Goal: Task Accomplishment & Management: Use online tool/utility

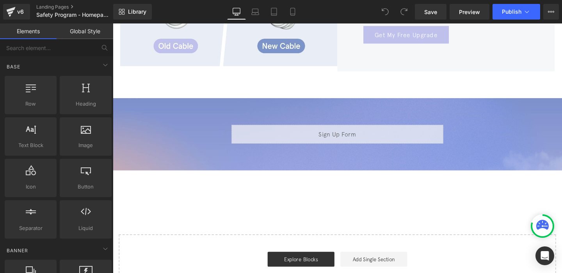
scroll to position [849, 0]
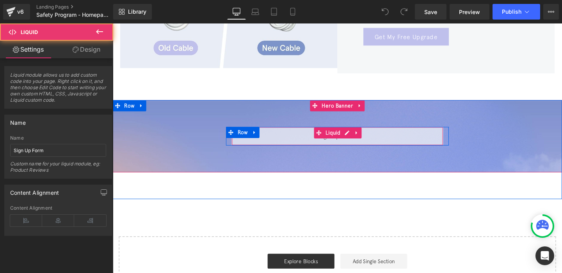
click at [334, 135] on div "Liquid" at bounding box center [349, 142] width 223 height 20
click at [381, 139] on div "Liquid" at bounding box center [349, 142] width 223 height 20
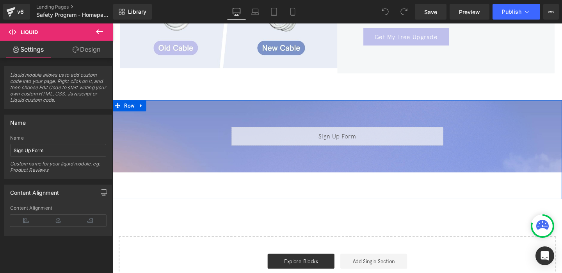
click at [345, 187] on div "Liquid Row Hero Banner Row" at bounding box center [349, 156] width 473 height 104
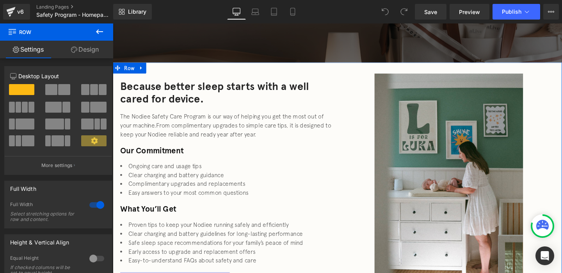
scroll to position [244, 0]
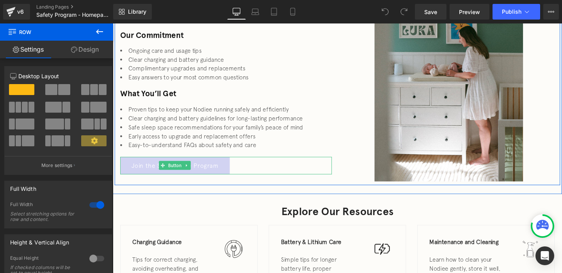
click at [196, 178] on link "Join the Safety Care Program" at bounding box center [178, 173] width 115 height 18
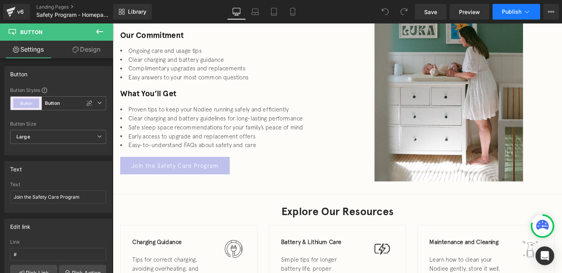
click at [518, 10] on span "Publish" at bounding box center [512, 12] width 20 height 6
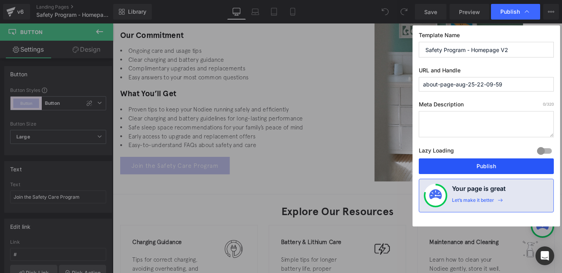
click at [462, 167] on button "Publish" at bounding box center [486, 166] width 135 height 16
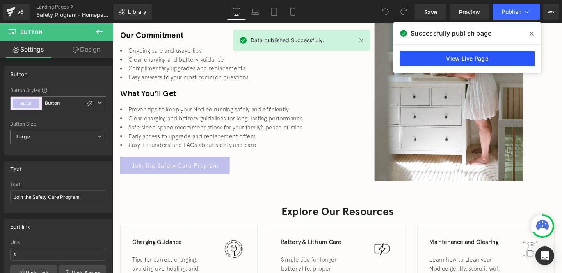
click at [465, 55] on link "View Live Page" at bounding box center [467, 59] width 135 height 16
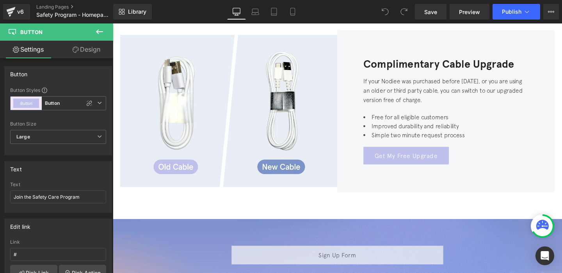
scroll to position [758, 0]
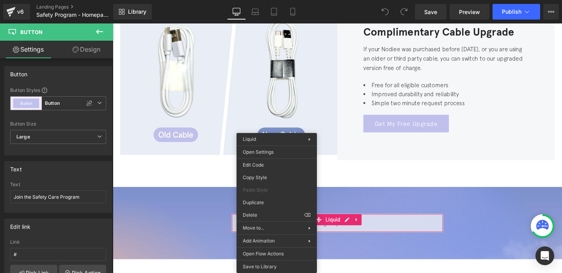
click at [205, 212] on div at bounding box center [349, 233] width 473 height 76
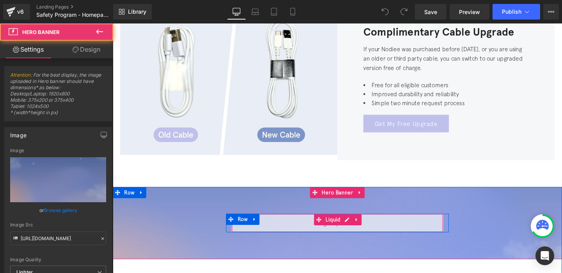
click at [284, 223] on div "Liquid" at bounding box center [349, 233] width 223 height 20
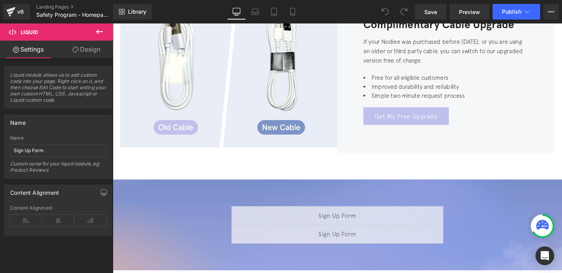
drag, startPoint x: 383, startPoint y: 223, endPoint x: 279, endPoint y: 208, distance: 105.7
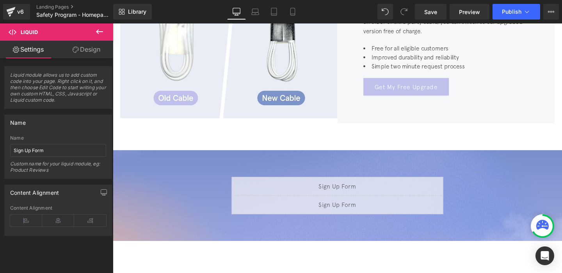
scroll to position [795, 0]
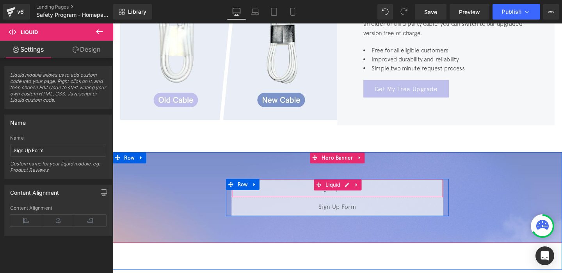
click at [301, 187] on div "Liquid" at bounding box center [349, 197] width 223 height 20
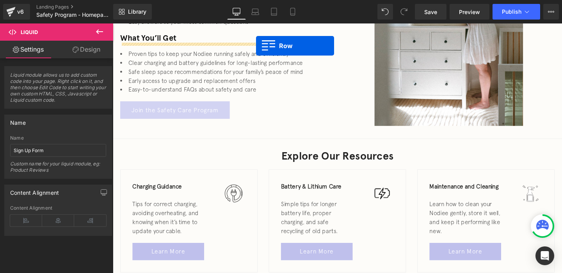
scroll to position [279, 0]
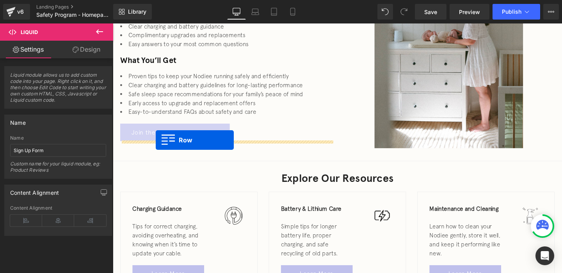
drag, startPoint x: 236, startPoint y: 182, endPoint x: 158, endPoint y: 146, distance: 85.8
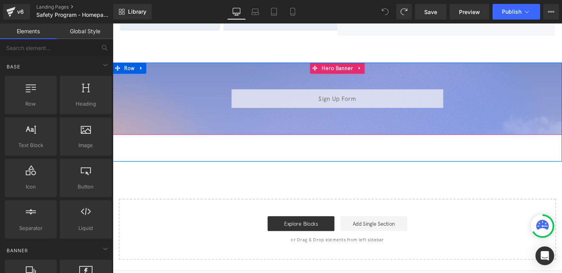
scroll to position [872, 0]
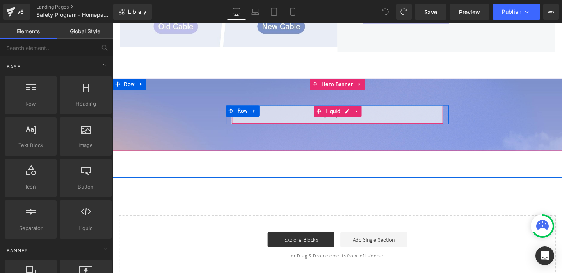
click at [320, 116] on div "Liquid" at bounding box center [349, 119] width 223 height 20
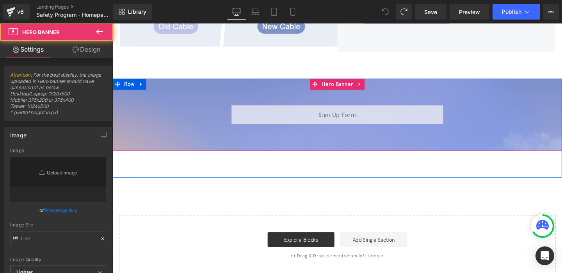
type input "[URL][DOMAIN_NAME]"
click at [268, 136] on div at bounding box center [349, 119] width 473 height 76
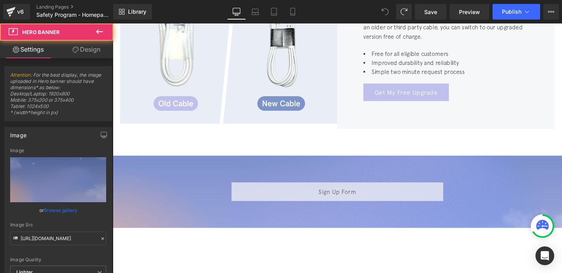
scroll to position [789, 0]
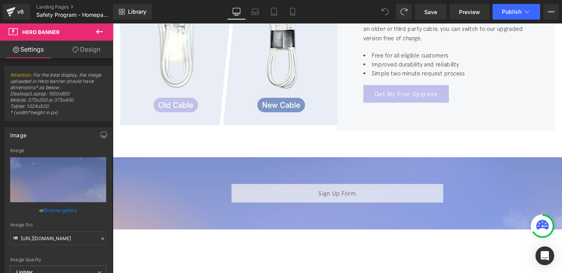
click at [250, 192] on div "Liquid Row" at bounding box center [349, 202] width 234 height 20
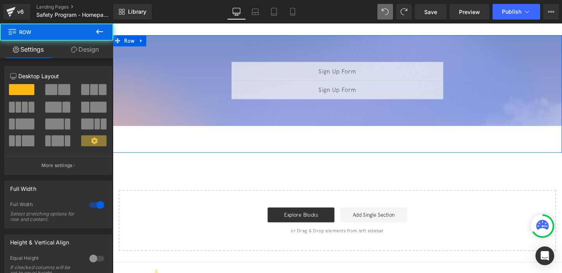
click at [302, 129] on div "Liquid Liquid Row Hero Banner Row" at bounding box center [349, 97] width 473 height 123
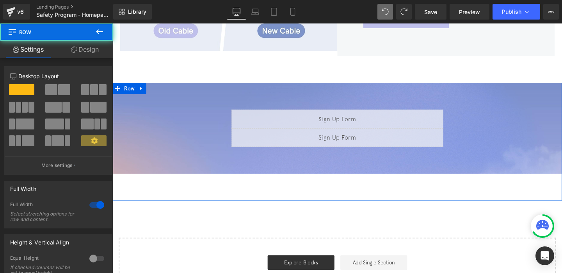
scroll to position [818, 0]
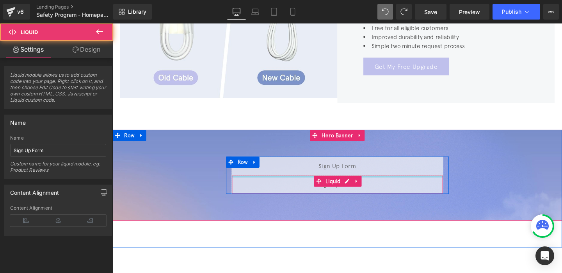
click at [279, 183] on div "Liquid" at bounding box center [349, 193] width 223 height 20
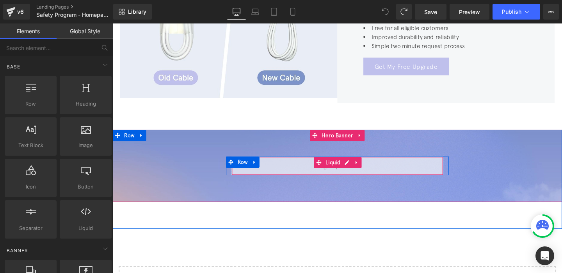
click at [296, 163] on div "Liquid" at bounding box center [349, 173] width 223 height 20
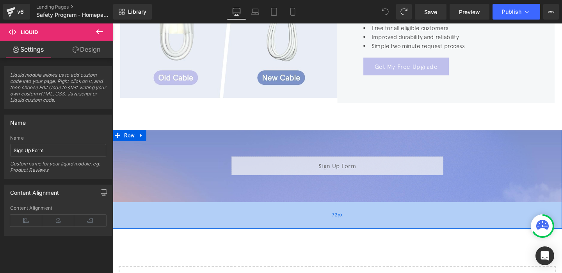
click at [276, 211] on div "72px" at bounding box center [349, 225] width 473 height 28
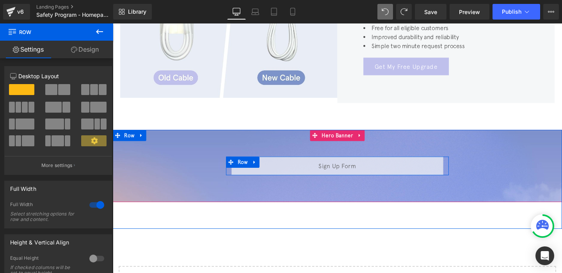
click at [346, 165] on span "Liquid" at bounding box center [346, 169] width 16 height 9
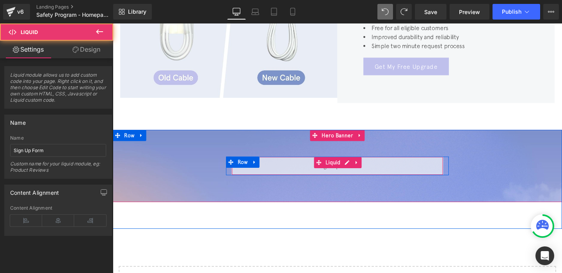
click at [279, 164] on div "Liquid" at bounding box center [349, 173] width 223 height 20
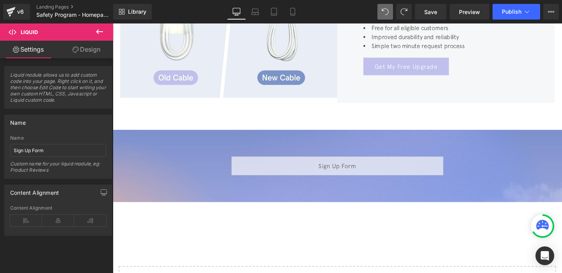
click at [99, 34] on icon at bounding box center [99, 31] width 9 height 9
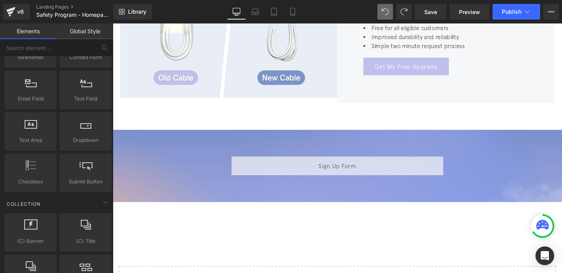
scroll to position [1369, 0]
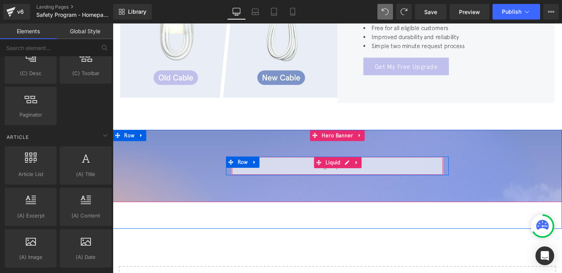
click at [284, 173] on div "Liquid" at bounding box center [349, 173] width 223 height 20
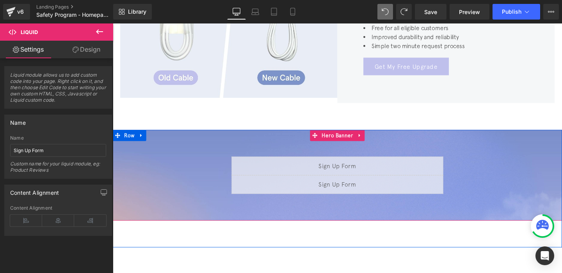
click at [305, 183] on div "Liquid" at bounding box center [349, 193] width 223 height 20
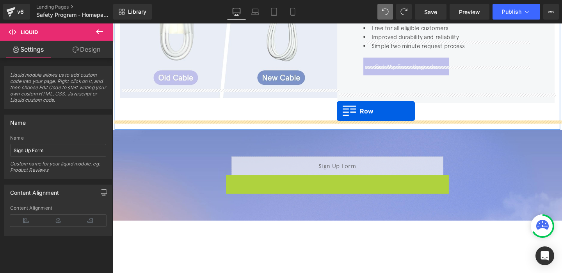
drag, startPoint x: 239, startPoint y: 178, endPoint x: 349, endPoint y: 115, distance: 127.0
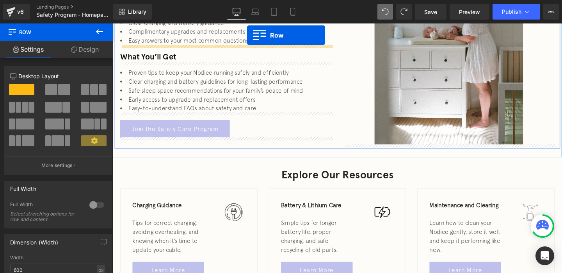
scroll to position [236, 0]
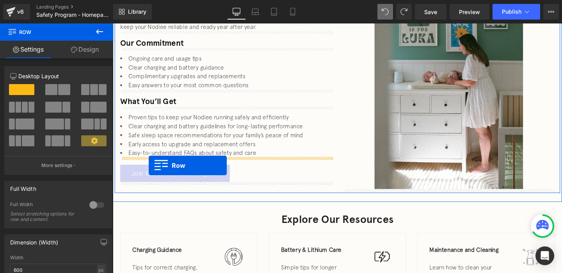
drag, startPoint x: 237, startPoint y: 221, endPoint x: 151, endPoint y: 173, distance: 99.5
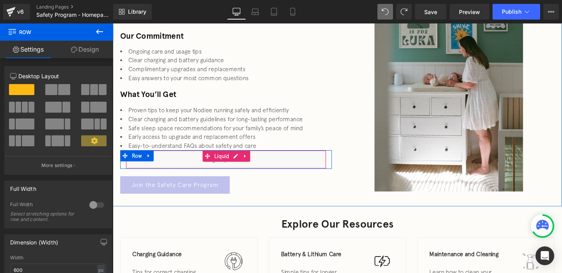
click at [179, 169] on div "Liquid" at bounding box center [232, 167] width 211 height 20
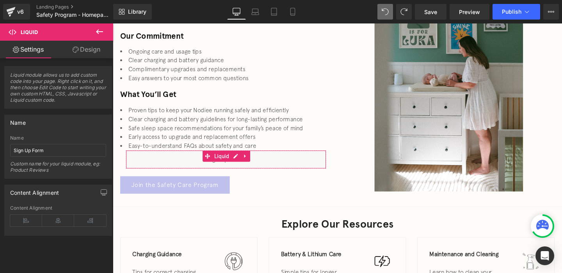
click at [80, 53] on link "Design" at bounding box center [86, 50] width 57 height 18
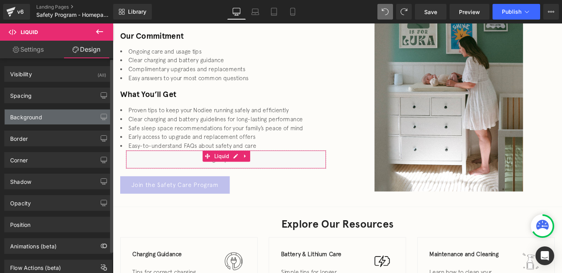
click at [40, 114] on div "Background" at bounding box center [26, 114] width 32 height 11
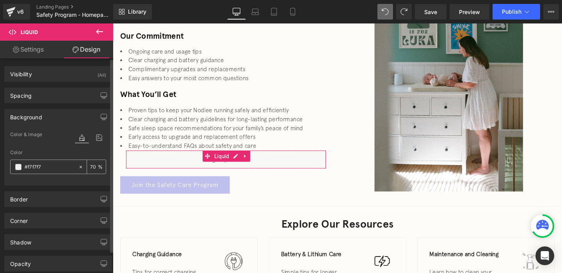
click at [19, 170] on div "#f7f7f7" at bounding box center [45, 167] width 68 height 14
click at [19, 167] on span at bounding box center [18, 167] width 6 height 6
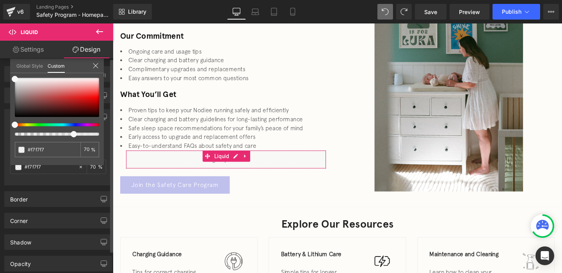
click at [86, 125] on div at bounding box center [54, 124] width 84 height 3
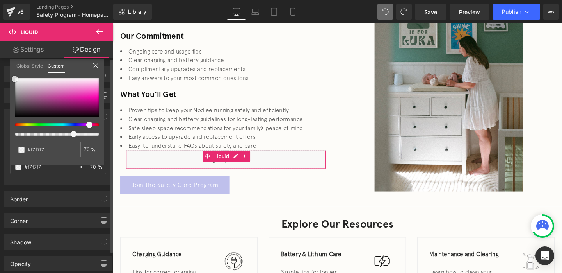
type input "#824e73"
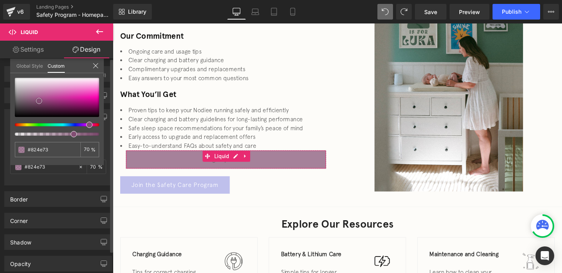
click at [39, 101] on div at bounding box center [57, 97] width 84 height 39
type input "#824e68"
type input "#824e6c"
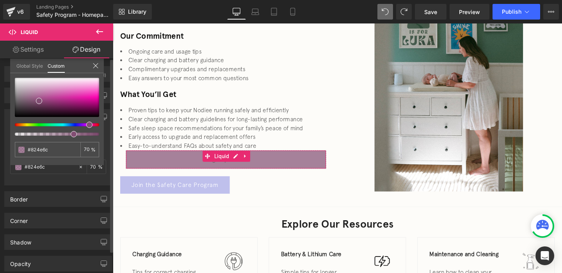
type input "#824e73"
type input "#824e77"
type input "#824e79"
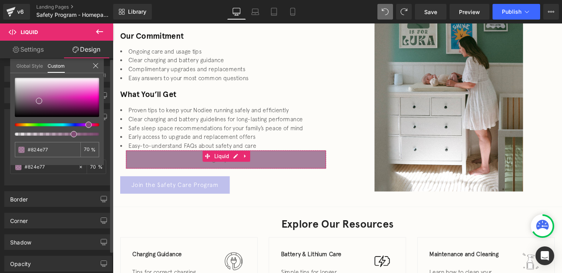
type input "#824e79"
type input "#824e7b"
type input "#824e7d"
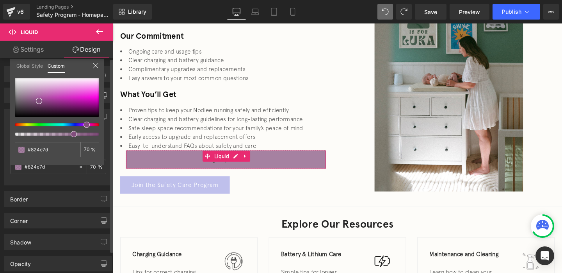
drag, startPoint x: 90, startPoint y: 126, endPoint x: 84, endPoint y: 126, distance: 5.5
click at [84, 126] on span at bounding box center [87, 124] width 6 height 6
type input "#824e73"
type input "#824e74"
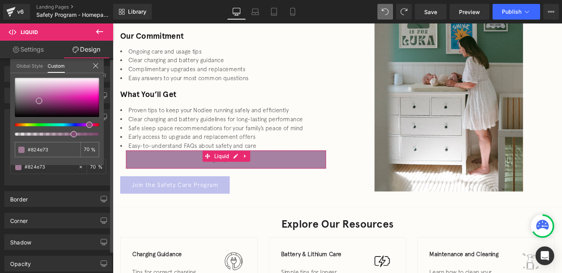
type input "#824e74"
type input "#824e7a"
type input "#824e7f"
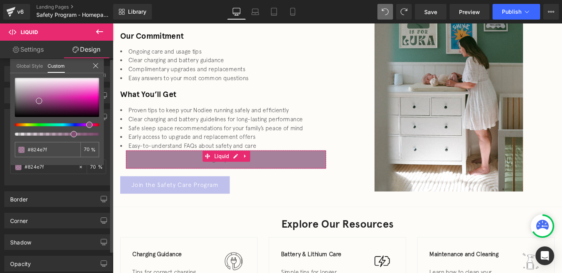
type input "#824e81"
type input "#814e82"
type input "#804e82"
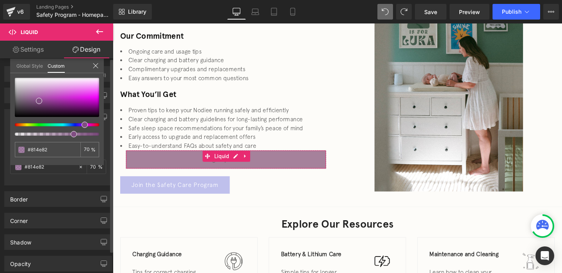
type input "#804e82"
type input "#7f4e82"
type input "#7d4e82"
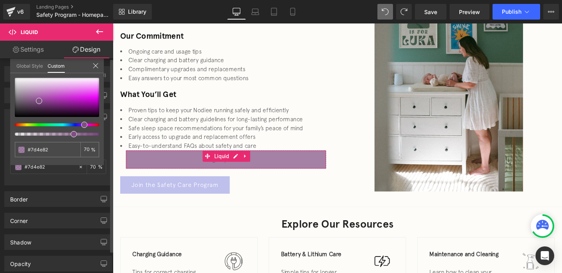
type input "#794e82"
type input "#764e82"
type input "#744e82"
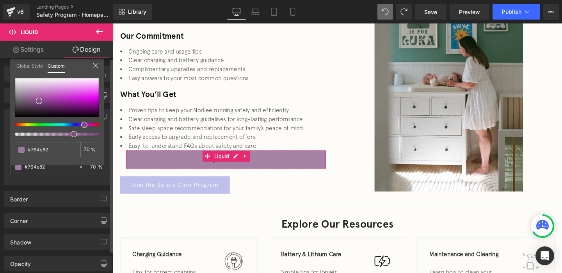
type input "#744e82"
drag, startPoint x: 84, startPoint y: 126, endPoint x: 76, endPoint y: 126, distance: 8.2
click at [76, 126] on div at bounding box center [54, 124] width 84 height 3
type input "#644e82"
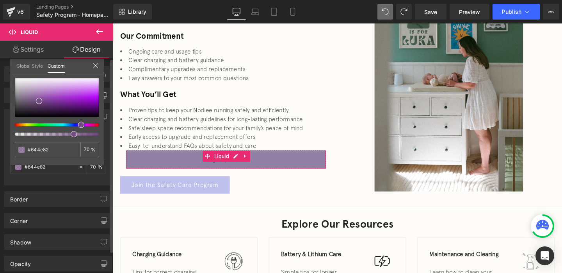
click at [74, 125] on div at bounding box center [54, 124] width 84 height 3
type input "#6e4e82"
type input "#6c4e82"
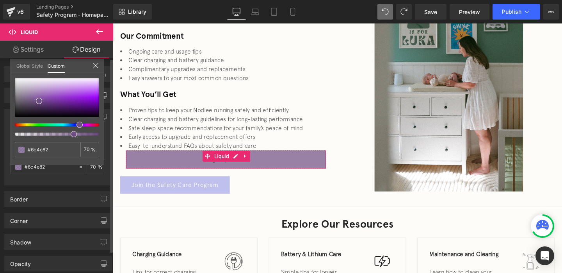
type input "#6b4e82"
type input "#6a4e82"
click at [75, 125] on span at bounding box center [78, 124] width 6 height 6
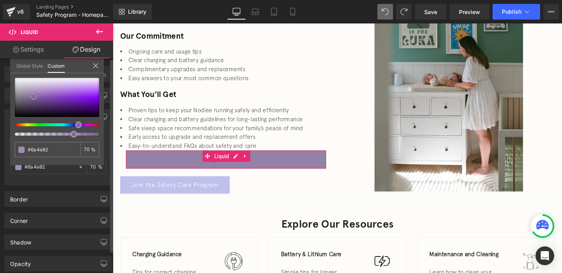
type input "#86699f"
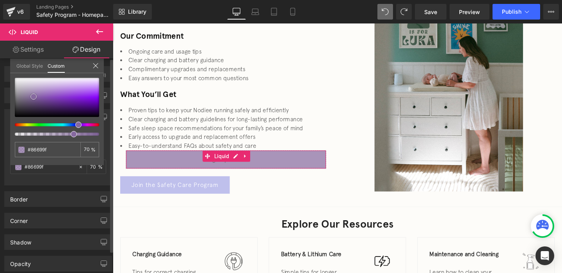
type input "#866c9d"
type input "#866d9b"
type input "#866e9a"
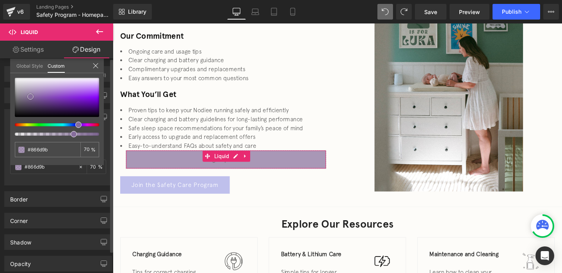
type input "#866e9a"
type input "#866f99"
type input "#857198"
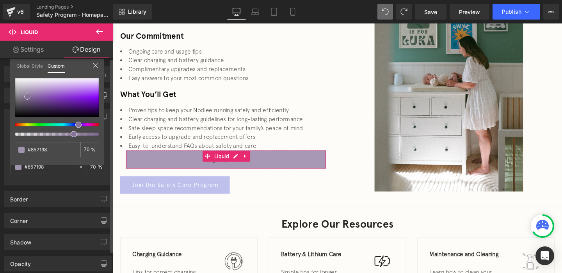
type input "#857296"
type input "#857494"
type input "#857792"
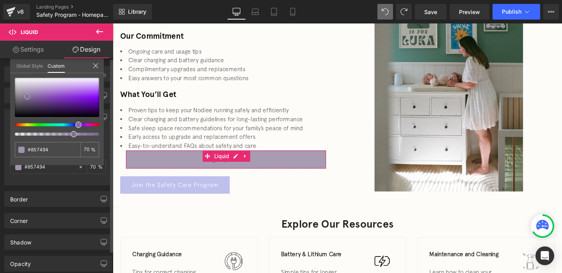
type input "#857792"
type input "#887c91"
type input "#887e8f"
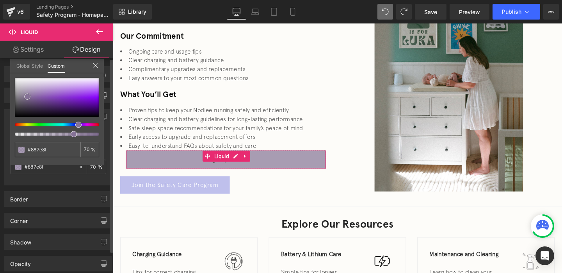
type input "#8b8290"
type input "#938a97"
type input "#9b929f"
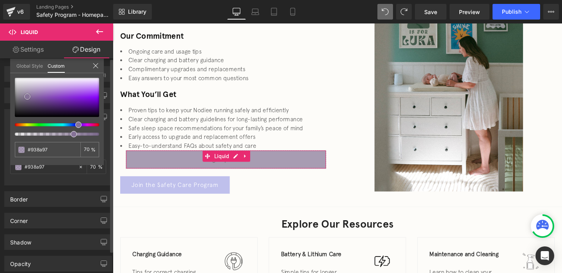
type input "#9b929f"
type input "#a39aa6"
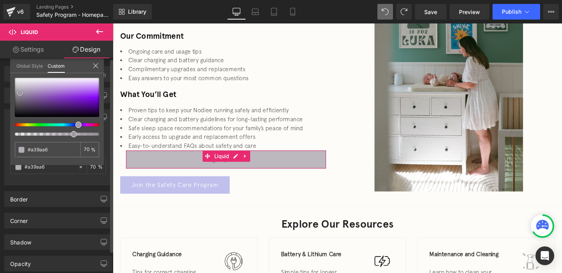
type input "#aba2ae"
type input "#b2aab5"
type input "#b8aebb"
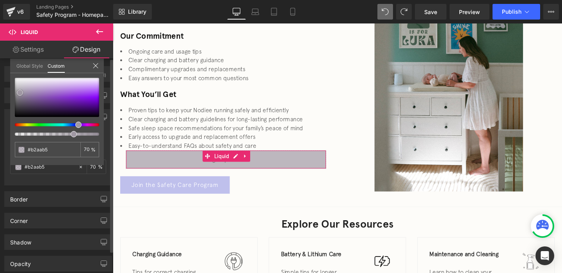
type input "#b8aebb"
type input "#beb1c2"
type input "#c3b6c7"
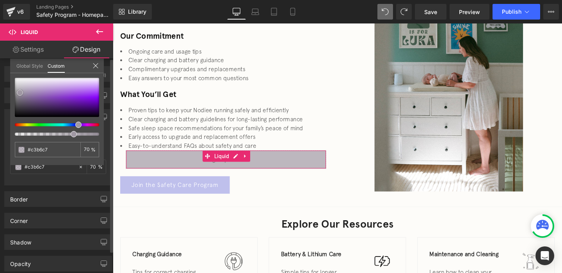
type input "#c9bbcd"
type input "#c9bacd"
type input "#cbbdcf"
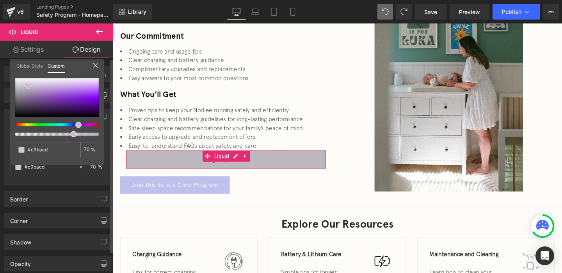
type input "#cbbdcf"
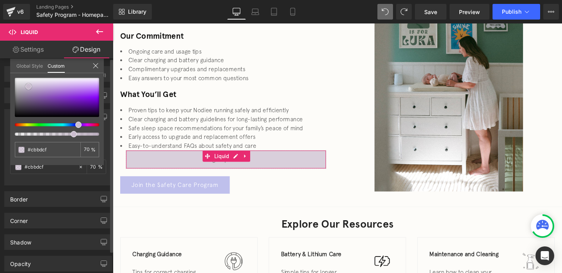
type input "#ccbdd0"
type input "#cab9ce"
type input "#c4b0c8"
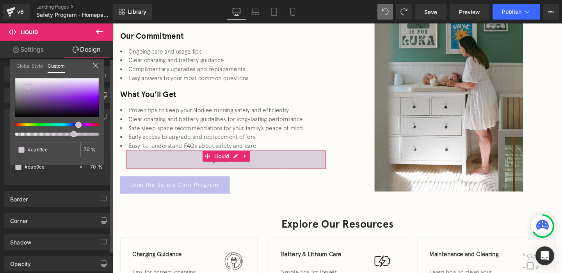
type input "#c4b0c8"
type input "#bba3c1"
type input "#b396ba"
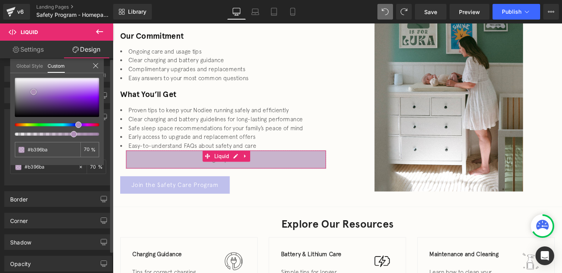
type input "#a984b2"
type input "#a071ab"
type input "#9f6eaa"
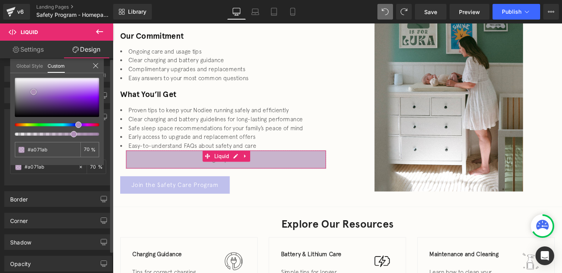
type input "#9f6eaa"
type input "#9b66a7"
type input "#985da6"
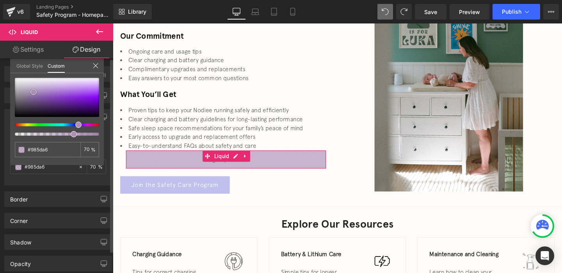
type input "#9357a2"
type input "#9154a0"
type input "#8c4e9c"
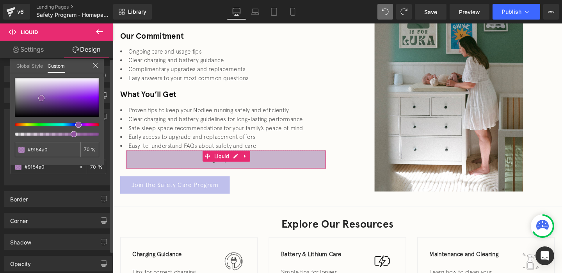
type input "#8c4e9c"
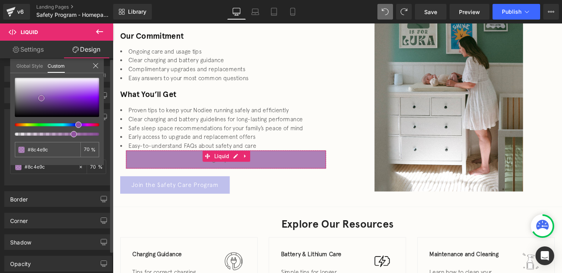
type input "#8d4c9e"
type input "#8b499c"
type input "#8c489d"
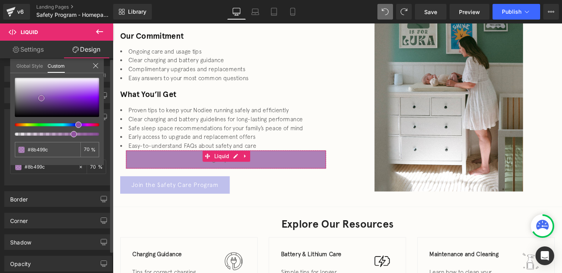
type input "#8c489d"
type input "#8c479e"
type input "#89459a"
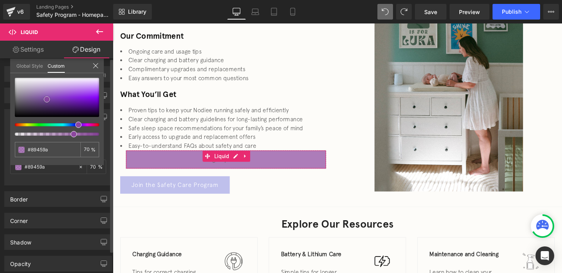
type input "#874199"
type input "#7c398d"
type input "#6a2f79"
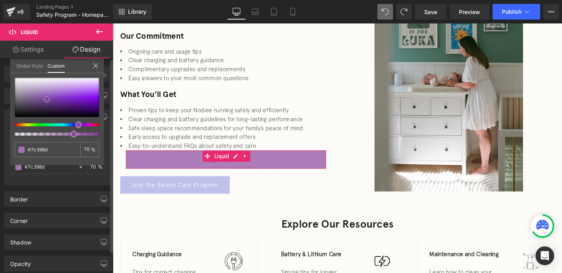
type input "#6a2f79"
type input "#572564"
type input "#51215d"
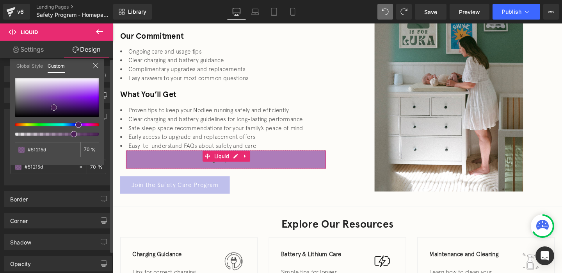
type input "#4a1f55"
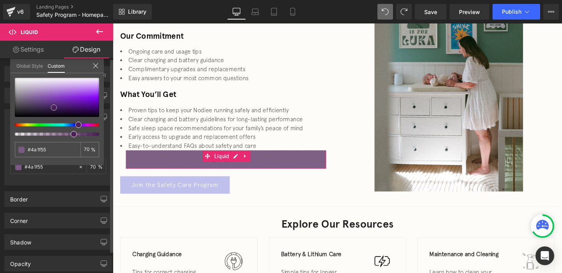
type input "#36193d"
type input "#1f1022"
type input "#120a14"
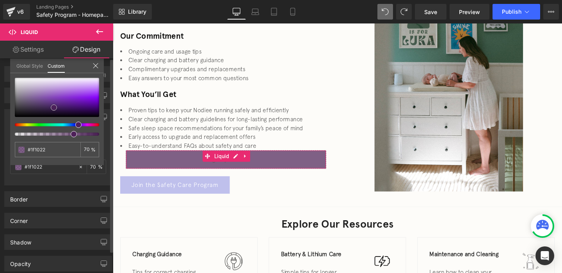
type input "#120a14"
type input "#0b070d"
type input "#080509"
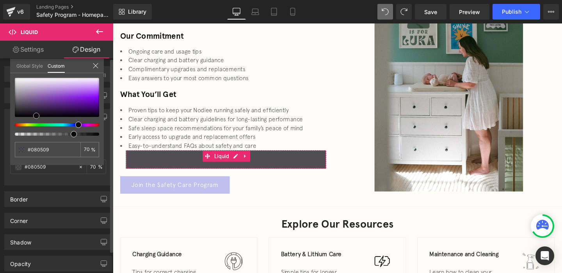
type input "#080609"
type input "#0d0a0e"
type input "#1a161c"
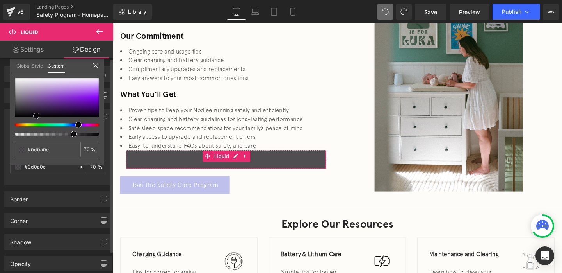
type input "#1a161c"
type input "#29242d"
type input "#36303a"
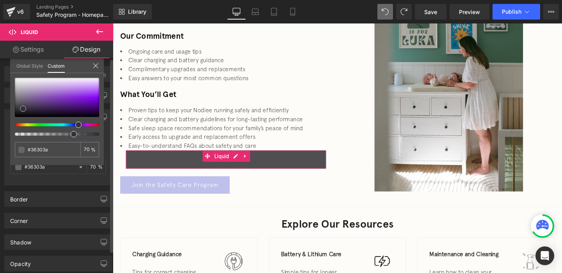
type input "#3e3742"
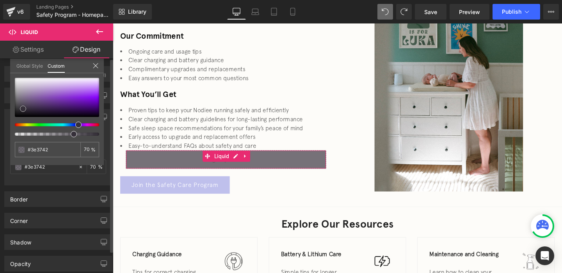
type input "#4f4454"
type input "#574b5c"
type input "#67596d"
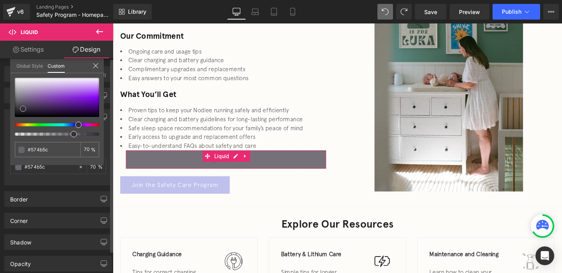
type input "#67596d"
type input "#786480"
type input "#8c7198"
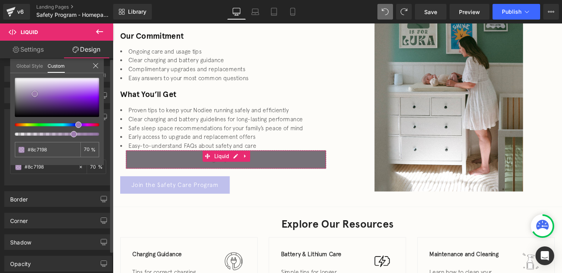
type input "#997aa8"
type input "#a382b4"
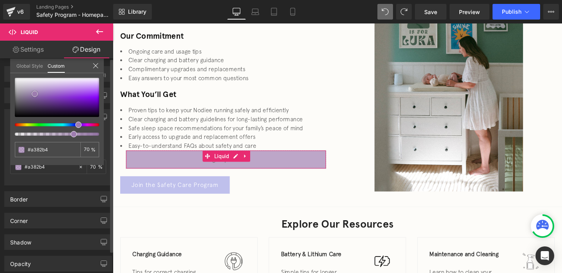
type input "#a781ba"
type input "#a780bc"
type input "#a982be"
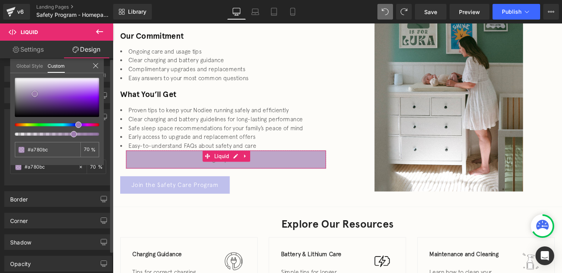
type input "#a982be"
type input "#ac84c1"
type input "#ac83c2"
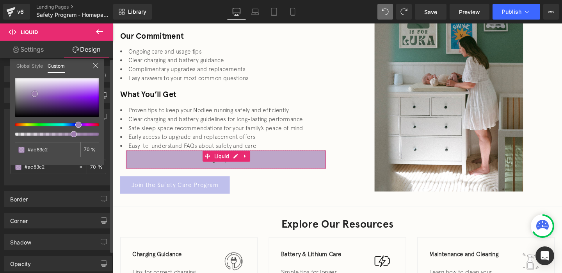
type input "#ad87c4"
type input "#ac87c4"
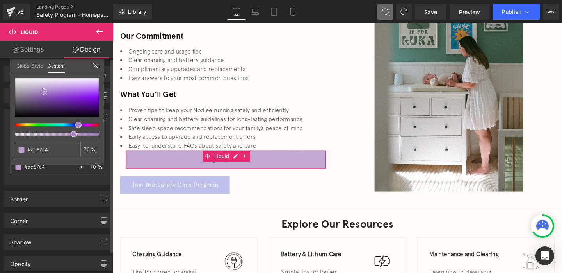
type input "#ab87c4"
type input "#a987c4"
type input "#a684c1"
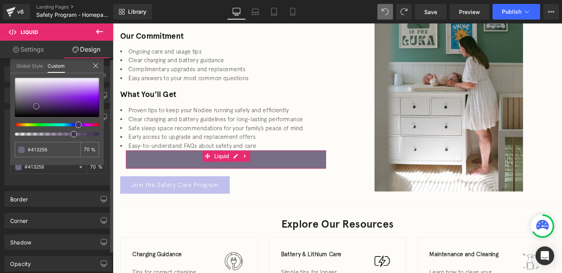
drag, startPoint x: 34, startPoint y: 96, endPoint x: 36, endPoint y: 106, distance: 10.1
click at [36, 106] on div at bounding box center [57, 97] width 84 height 39
click at [72, 125] on div at bounding box center [54, 124] width 84 height 3
click at [73, 125] on span at bounding box center [75, 124] width 6 height 6
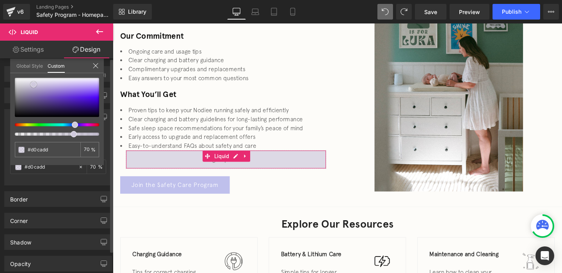
drag, startPoint x: 41, startPoint y: 107, endPoint x: 34, endPoint y: 84, distance: 24.2
click at [34, 84] on div at bounding box center [57, 97] width 84 height 39
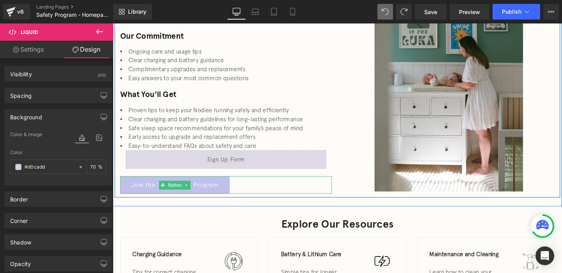
click at [126, 189] on link "Join the Safety Care Program" at bounding box center [178, 193] width 115 height 18
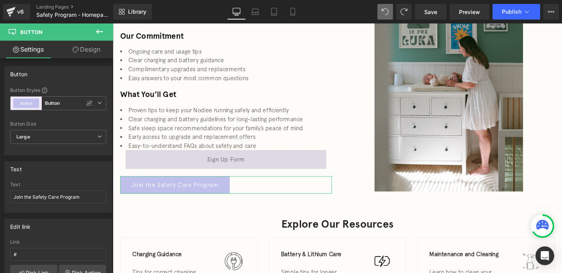
click at [89, 50] on link "Design" at bounding box center [86, 50] width 57 height 18
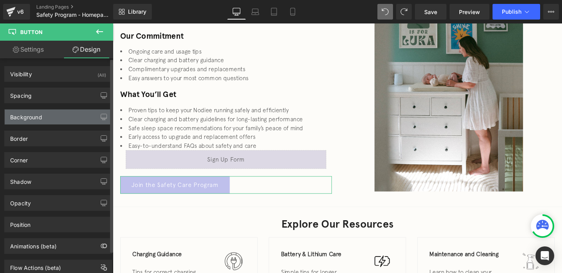
click at [41, 120] on div "Background" at bounding box center [26, 114] width 32 height 11
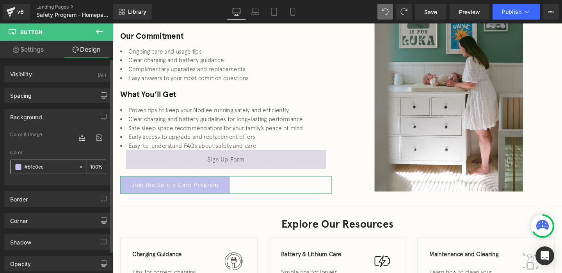
click at [41, 164] on input "#bfc0ec" at bounding box center [50, 166] width 50 height 9
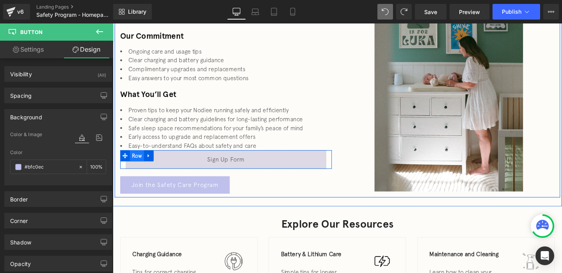
click at [137, 163] on span "Row" at bounding box center [138, 163] width 15 height 12
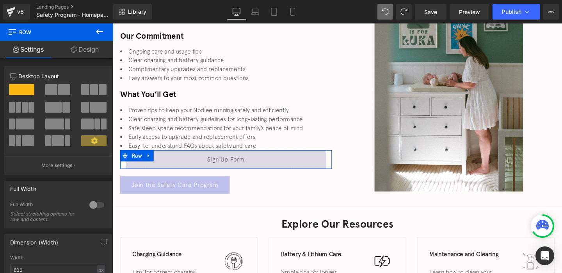
click at [87, 52] on link "Design" at bounding box center [85, 50] width 57 height 18
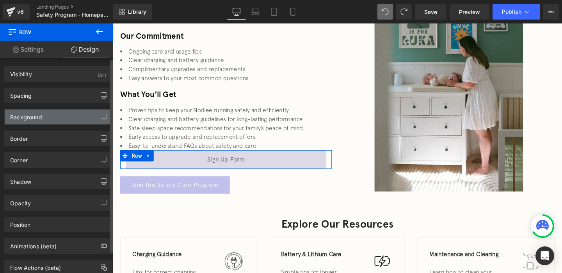
click at [44, 123] on div "Background" at bounding box center [58, 116] width 107 height 15
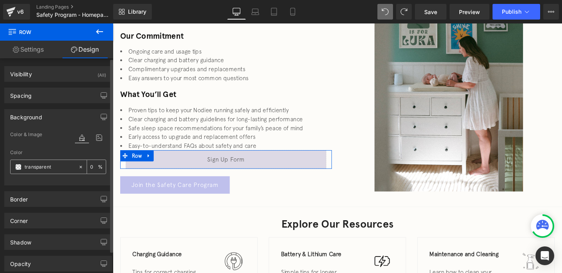
click at [34, 171] on div "transparent" at bounding box center [45, 167] width 68 height 14
click at [34, 168] on input "transparent" at bounding box center [50, 166] width 50 height 9
paste input "#bfc0ec"
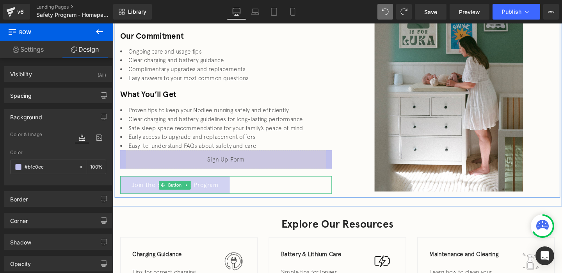
click at [217, 187] on link "Join the Safety Care Program" at bounding box center [178, 193] width 115 height 18
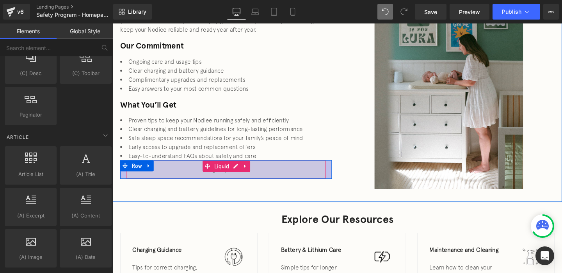
click at [199, 178] on div "Liquid" at bounding box center [232, 177] width 211 height 20
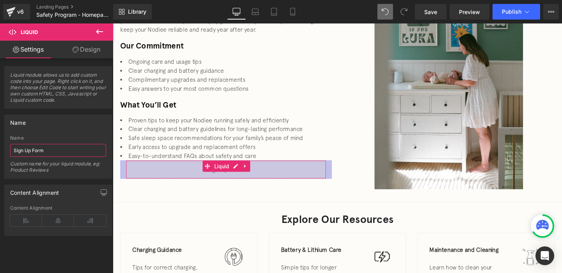
click at [42, 154] on input "Sign Up Form" at bounding box center [58, 150] width 96 height 13
click at [86, 54] on link "Design" at bounding box center [86, 50] width 57 height 18
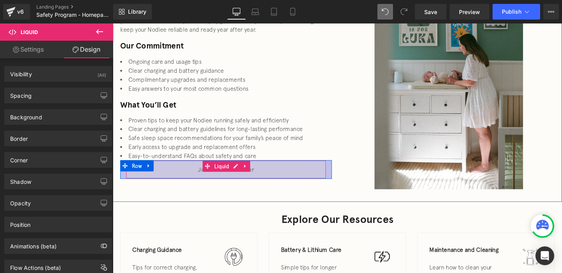
click at [180, 180] on div "Liquid" at bounding box center [232, 177] width 211 height 20
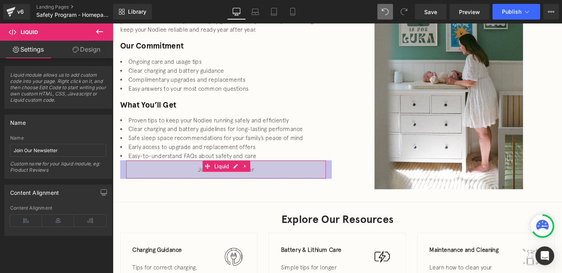
click at [82, 54] on link "Design" at bounding box center [86, 50] width 57 height 18
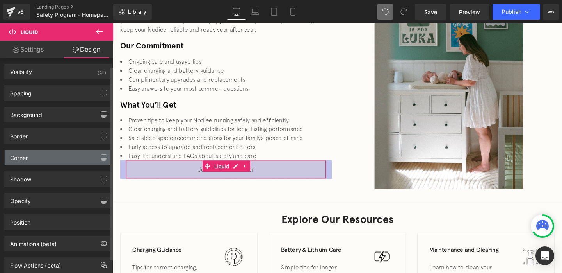
scroll to position [0, 0]
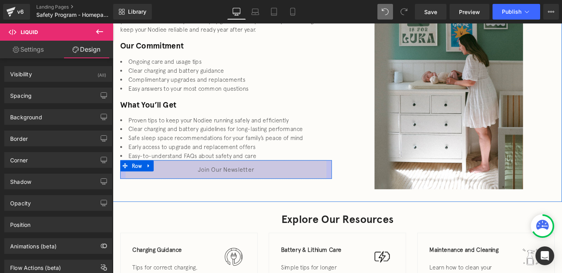
click at [241, 173] on div "Liquid" at bounding box center [232, 177] width 211 height 20
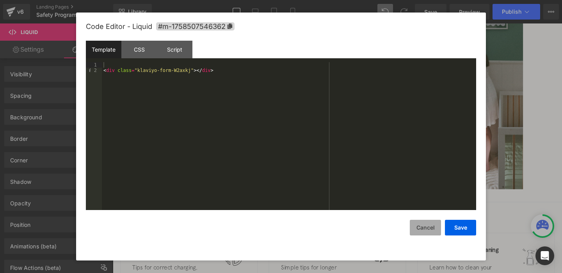
click at [423, 230] on button "Cancel" at bounding box center [425, 228] width 31 height 16
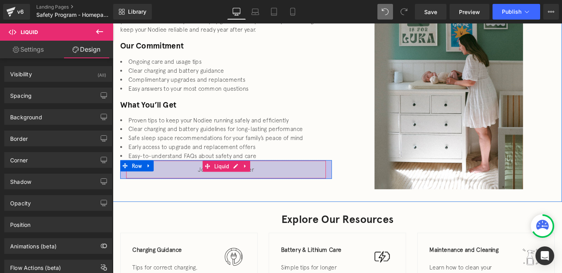
click at [268, 182] on div "Liquid" at bounding box center [232, 177] width 211 height 20
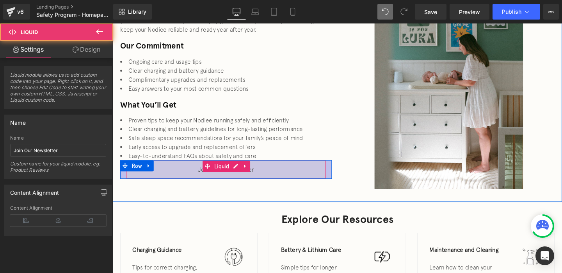
click at [268, 181] on div "Liquid" at bounding box center [232, 177] width 211 height 20
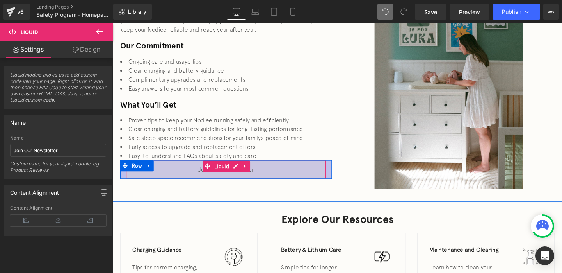
click at [268, 181] on div "Liquid" at bounding box center [232, 177] width 211 height 20
click at [189, 180] on div "Liquid" at bounding box center [232, 177] width 211 height 20
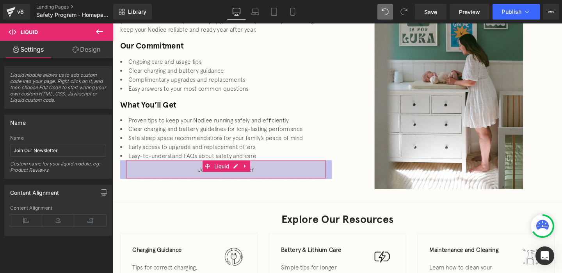
click at [96, 54] on link "Design" at bounding box center [86, 50] width 57 height 18
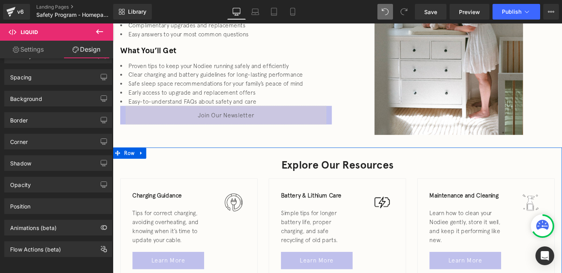
scroll to position [293, 0]
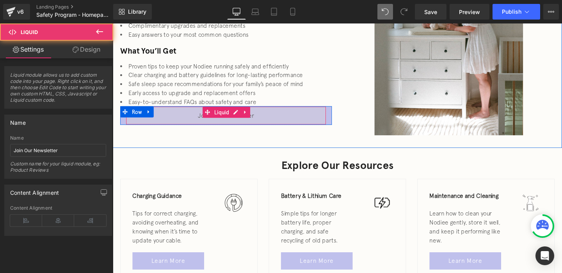
click at [185, 116] on div "Liquid" at bounding box center [232, 120] width 211 height 20
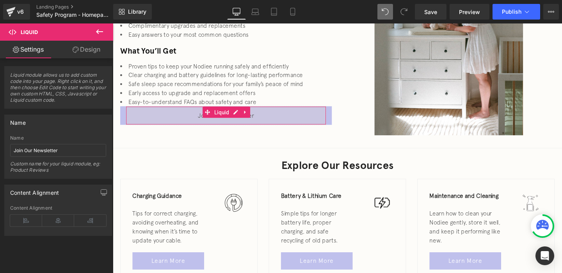
click at [95, 44] on link "Design" at bounding box center [86, 50] width 57 height 18
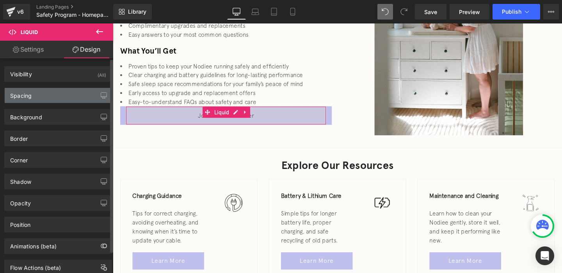
click at [75, 91] on div "Spacing" at bounding box center [58, 95] width 107 height 15
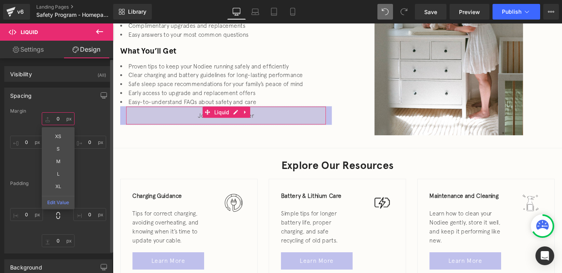
click at [57, 119] on input "0" at bounding box center [58, 118] width 33 height 13
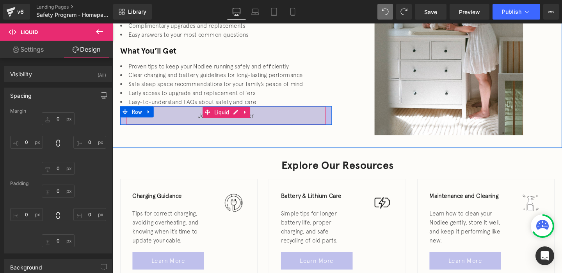
click at [186, 100] on li "Early access to upgrade and replacement offers" at bounding box center [232, 95] width 223 height 9
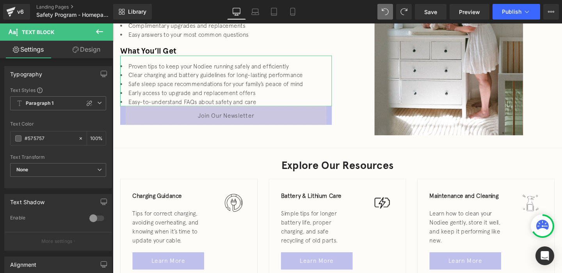
click at [93, 45] on link "Design" at bounding box center [86, 50] width 57 height 18
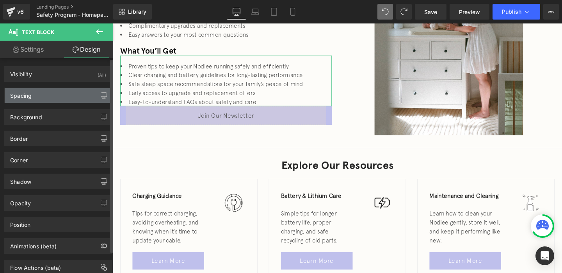
click at [69, 93] on div "Spacing" at bounding box center [58, 95] width 107 height 15
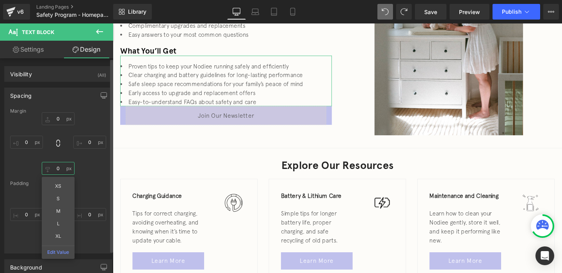
click at [58, 171] on input "0" at bounding box center [58, 168] width 33 height 13
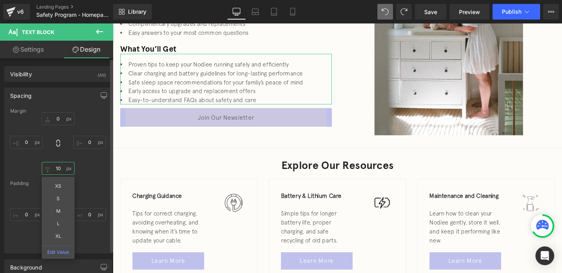
scroll to position [291, 0]
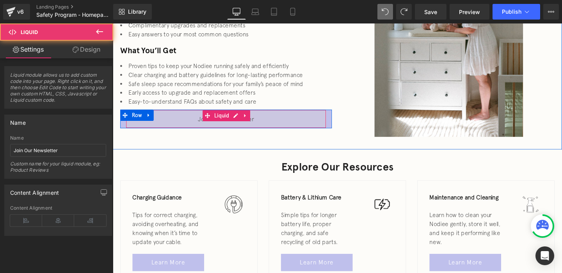
click at [172, 130] on div "Liquid" at bounding box center [232, 124] width 211 height 20
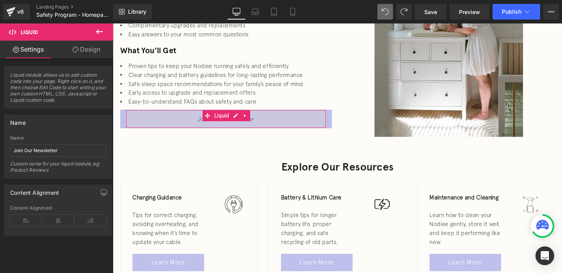
click at [82, 47] on link "Design" at bounding box center [86, 50] width 57 height 18
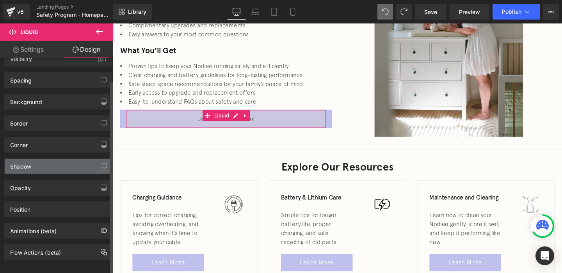
scroll to position [25, 0]
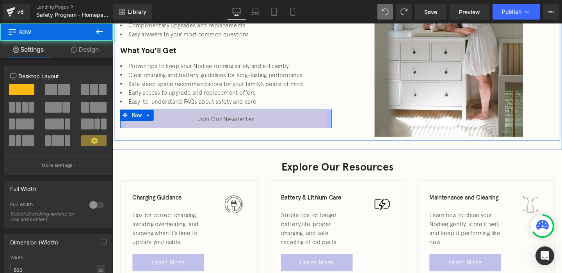
click at [340, 122] on div "Liquid" at bounding box center [232, 124] width 223 height 20
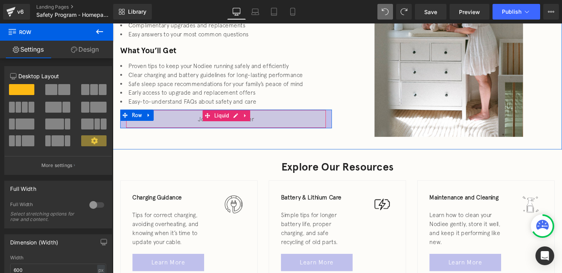
click at [325, 125] on div "Liquid" at bounding box center [232, 124] width 211 height 20
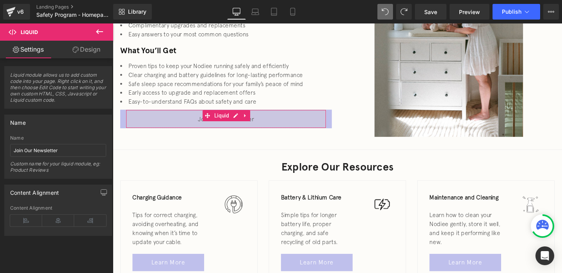
click at [84, 49] on link "Design" at bounding box center [86, 50] width 57 height 18
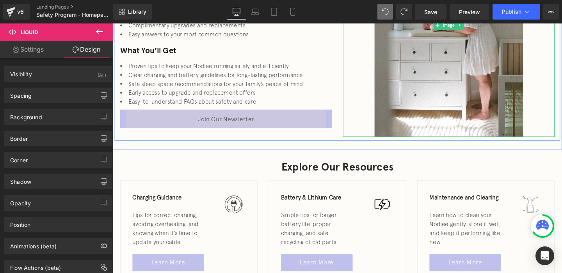
click at [368, 71] on div at bounding box center [466, 25] width 223 height 234
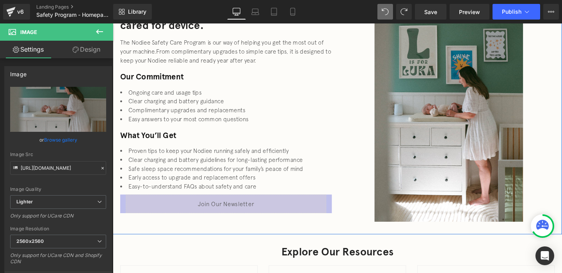
scroll to position [201, 0]
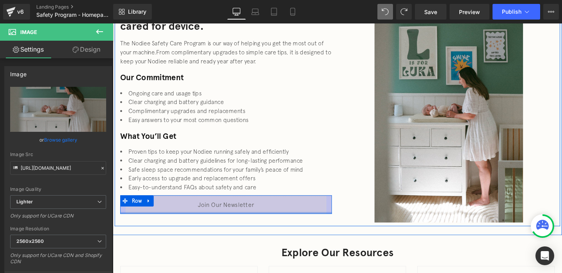
click at [125, 221] on div at bounding box center [232, 222] width 223 height 2
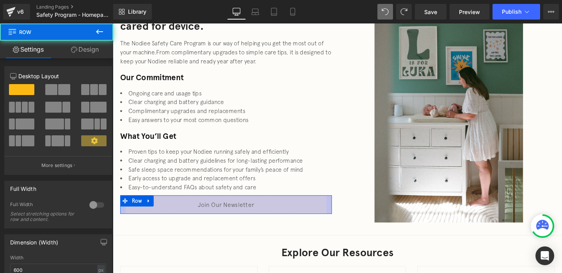
click at [87, 51] on link "Design" at bounding box center [85, 50] width 57 height 18
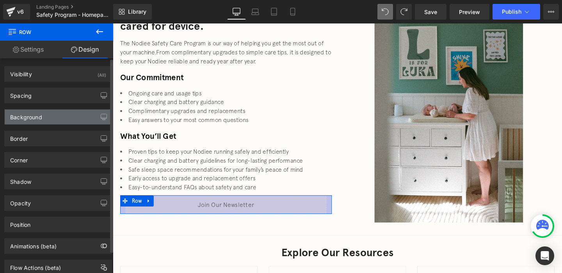
click at [50, 121] on div "Background" at bounding box center [58, 116] width 107 height 15
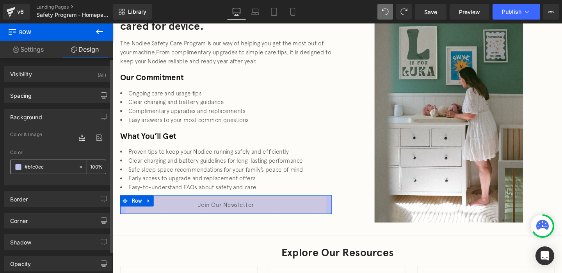
click at [42, 164] on input "#bfc0ec" at bounding box center [50, 166] width 50 height 9
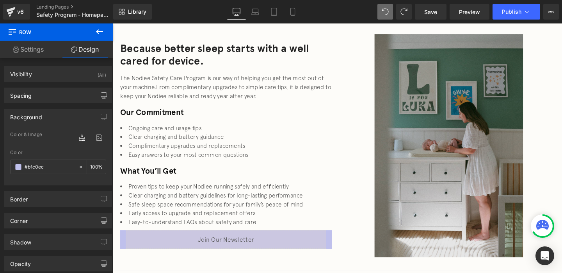
scroll to position [150, 0]
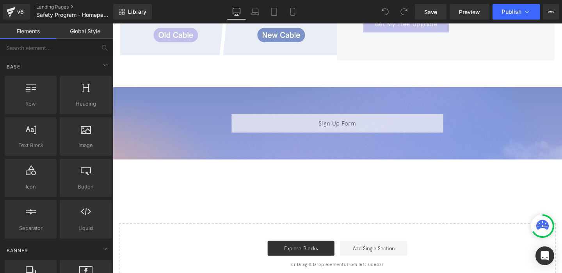
scroll to position [903, 0]
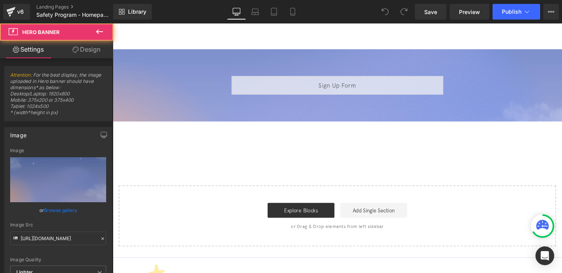
click at [314, 96] on div at bounding box center [349, 88] width 473 height 76
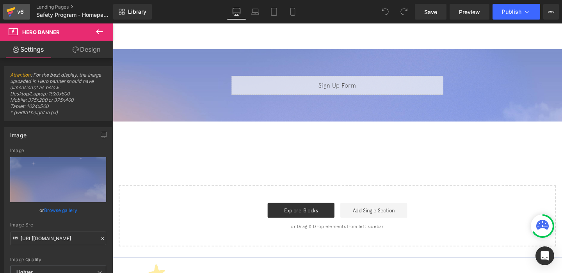
click at [17, 14] on div "v6" at bounding box center [21, 12] width 10 height 10
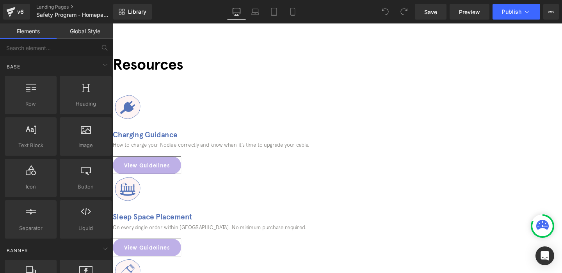
scroll to position [370, 0]
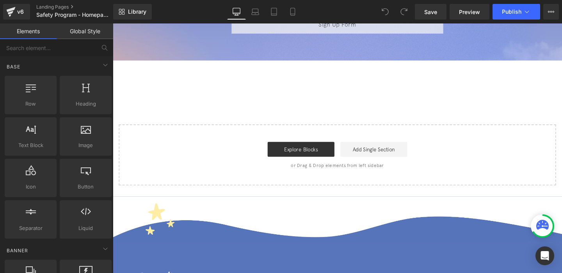
scroll to position [915, 0]
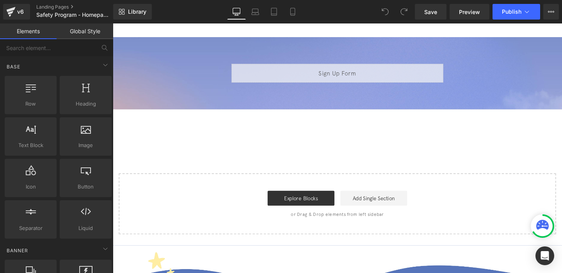
click at [312, 74] on div "Liquid Row" at bounding box center [349, 76] width 234 height 20
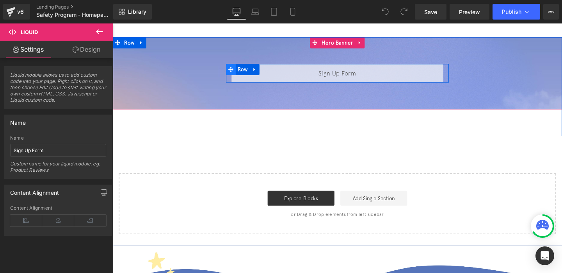
click at [239, 66] on span at bounding box center [237, 72] width 10 height 12
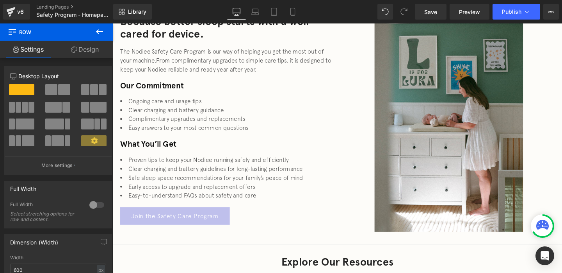
scroll to position [196, 0]
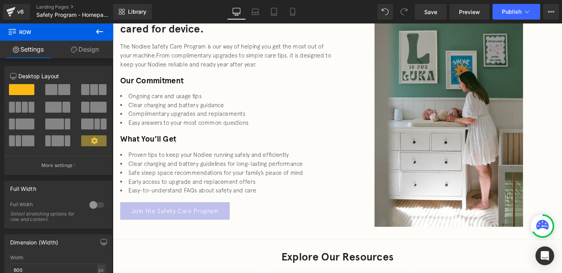
click at [254, 188] on li "Early access to upgrade and replacement offers" at bounding box center [232, 188] width 223 height 9
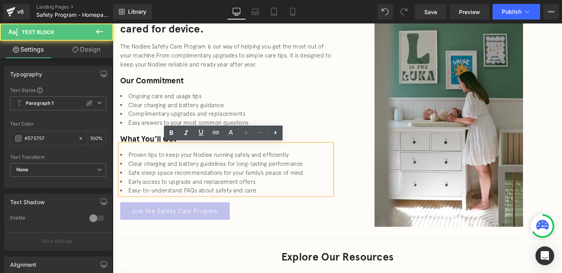
click at [253, 215] on div "Join the Safety Care Program" at bounding box center [232, 220] width 223 height 18
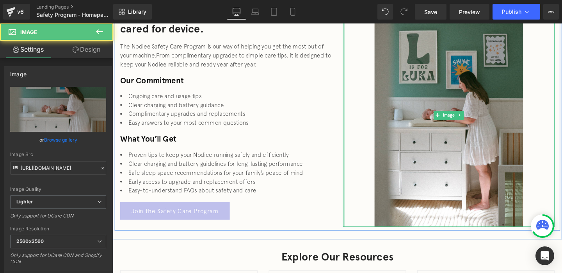
click at [357, 209] on div at bounding box center [356, 119] width 2 height 234
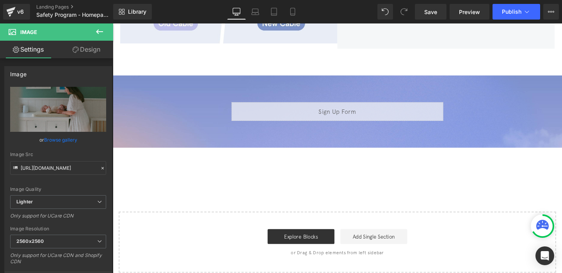
scroll to position [848, 0]
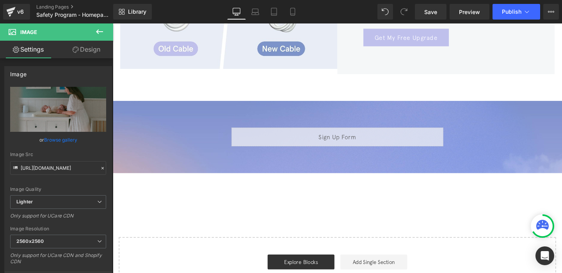
click at [294, 134] on div "Liquid" at bounding box center [349, 143] width 223 height 20
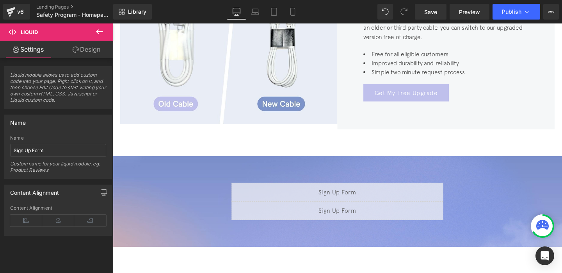
scroll to position [785, 0]
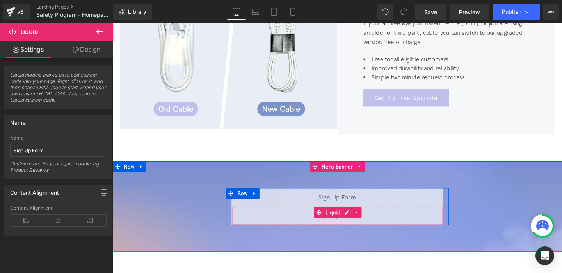
click at [241, 216] on div "Liquid" at bounding box center [349, 226] width 223 height 20
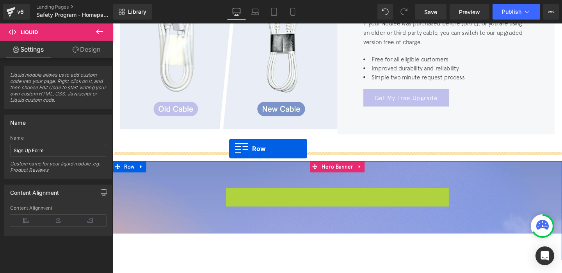
drag, startPoint x: 238, startPoint y: 195, endPoint x: 235, endPoint y: 155, distance: 39.9
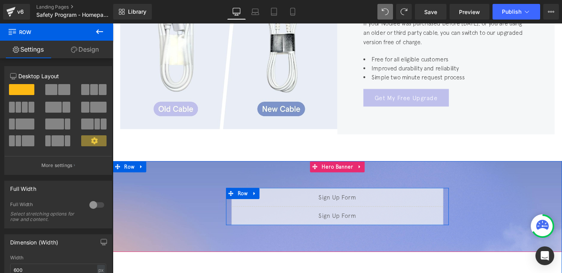
click at [323, 216] on div "Liquid" at bounding box center [349, 226] width 223 height 20
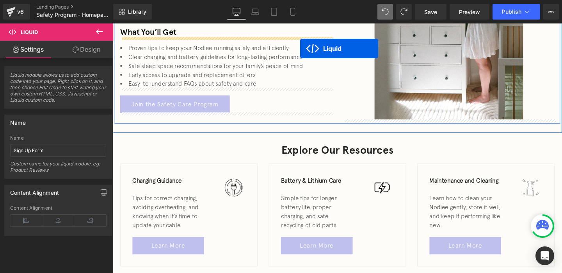
scroll to position [262, 0]
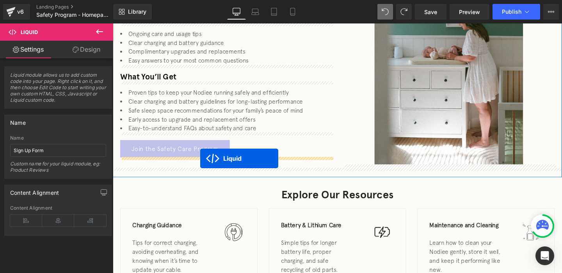
drag, startPoint x: 327, startPoint y: 211, endPoint x: 205, endPoint y: 165, distance: 131.0
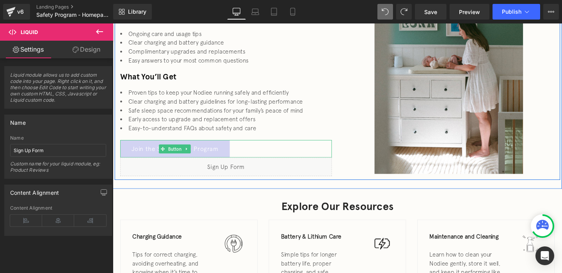
click at [155, 157] on link "Join the Safety Care Program" at bounding box center [178, 155] width 115 height 18
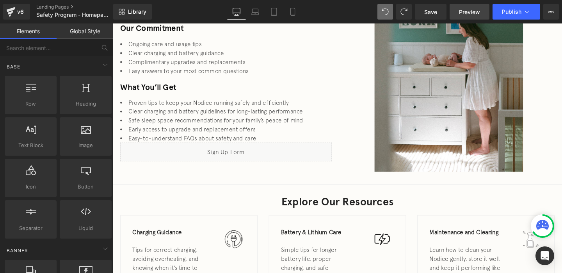
click at [472, 12] on span "Preview" at bounding box center [469, 12] width 21 height 8
click at [425, 8] on link "Save" at bounding box center [431, 12] width 32 height 16
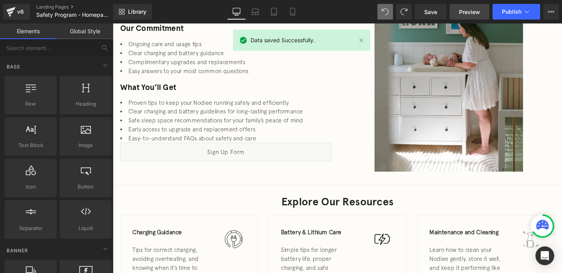
click at [460, 14] on span "Preview" at bounding box center [469, 12] width 21 height 8
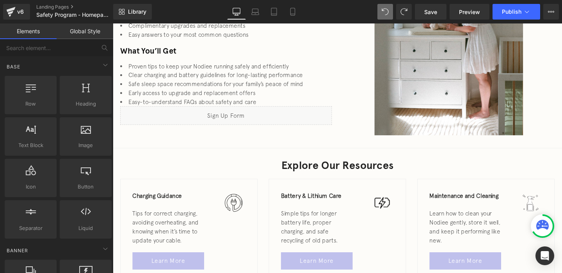
scroll to position [290, 0]
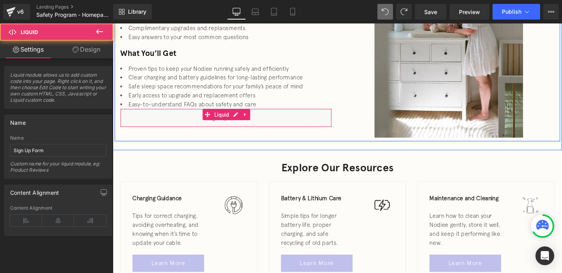
click at [286, 126] on div "Liquid" at bounding box center [232, 123] width 223 height 20
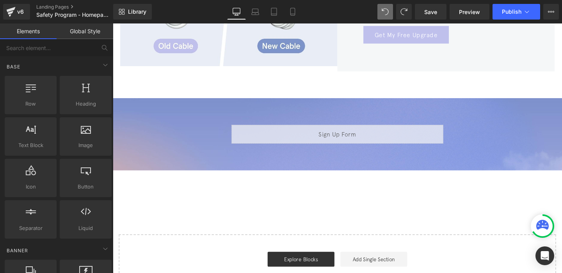
scroll to position [850, 0]
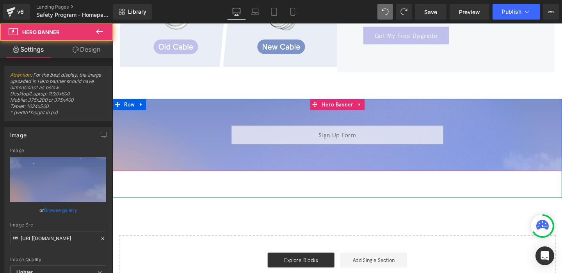
click at [186, 131] on span "Liquid Row" at bounding box center [349, 141] width 473 height 20
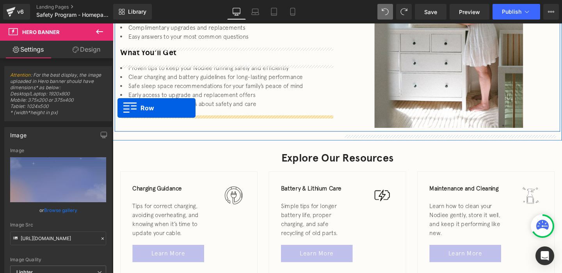
scroll to position [292, 0]
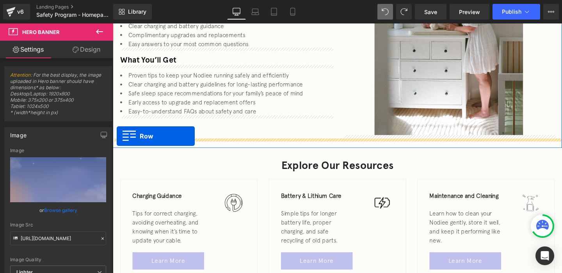
drag, startPoint x: 116, startPoint y: 192, endPoint x: 117, endPoint y: 142, distance: 50.0
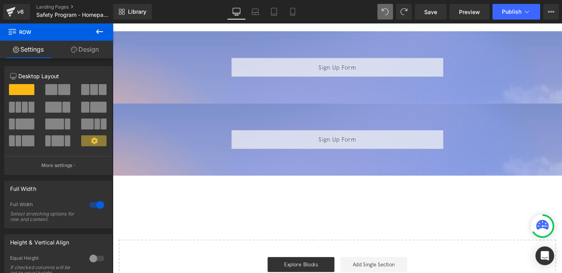
click at [209, 136] on span "Liquid Row" at bounding box center [349, 146] width 473 height 20
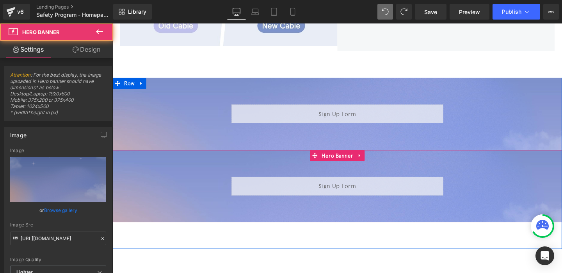
scroll to position [850, 0]
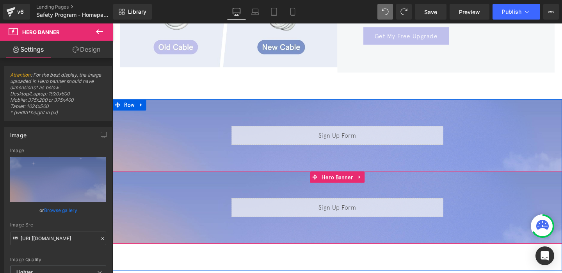
click at [281, 179] on div at bounding box center [349, 217] width 473 height 76
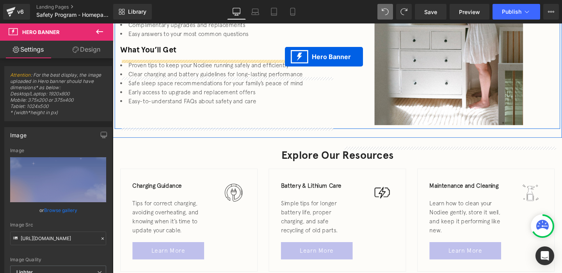
scroll to position [248, 0]
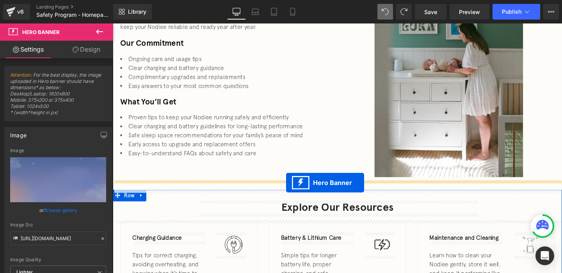
drag, startPoint x: 326, startPoint y: 177, endPoint x: 295, endPoint y: 191, distance: 33.9
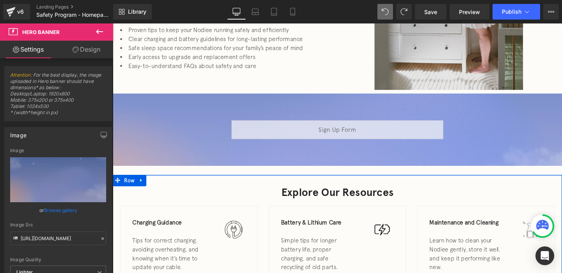
scroll to position [338, 0]
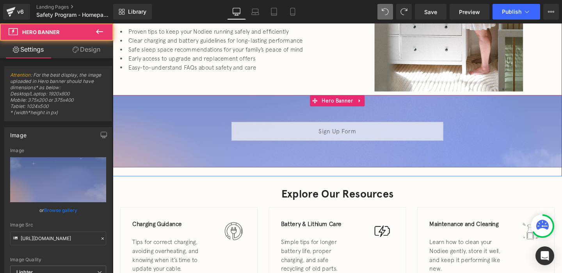
click at [509, 142] on span "Liquid Row" at bounding box center [349, 137] width 473 height 20
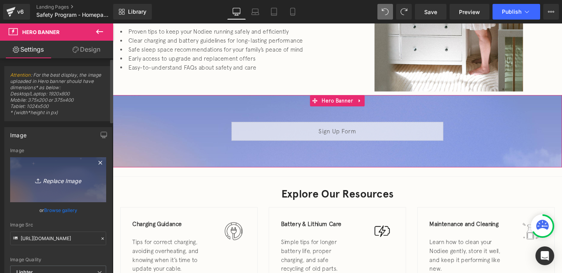
click at [68, 198] on link "Replace Image" at bounding box center [58, 179] width 96 height 45
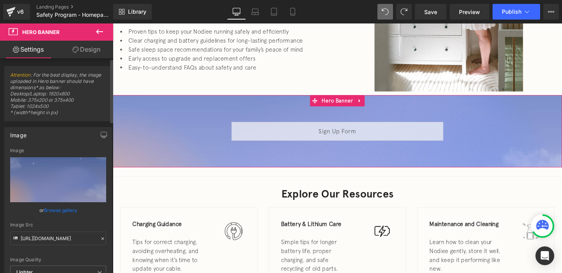
click at [99, 241] on div at bounding box center [102, 238] width 7 height 9
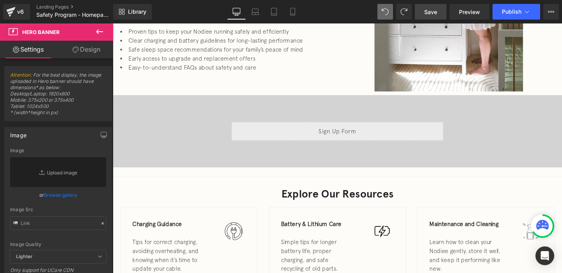
click at [436, 6] on link "Save" at bounding box center [431, 12] width 32 height 16
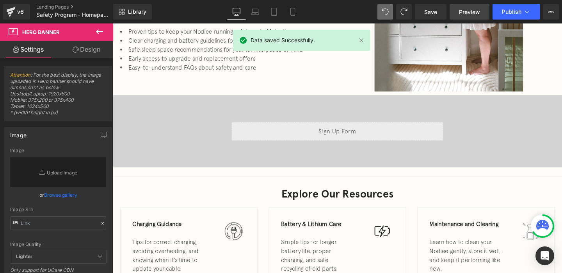
click at [470, 12] on span "Preview" at bounding box center [469, 12] width 21 height 8
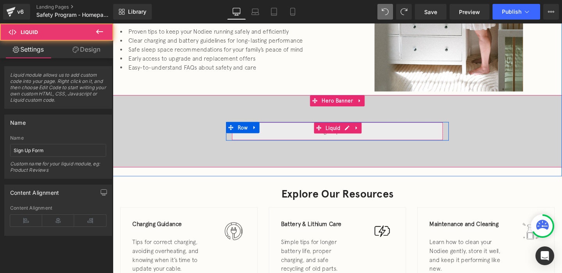
click at [267, 133] on div "Liquid" at bounding box center [349, 137] width 223 height 20
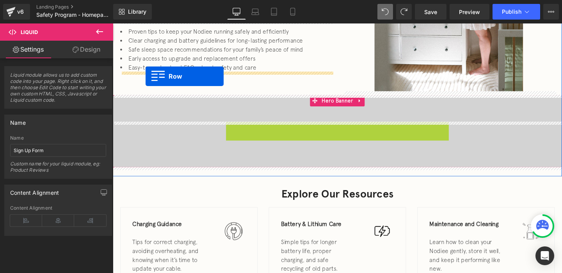
drag, startPoint x: 235, startPoint y: 130, endPoint x: 147, endPoint y: 79, distance: 102.1
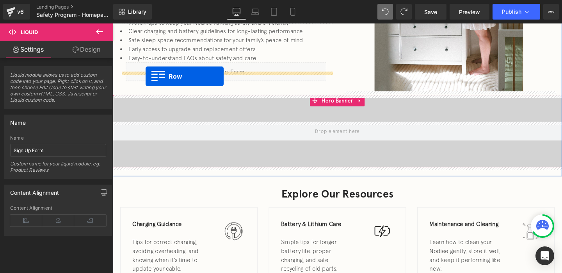
scroll to position [329, 0]
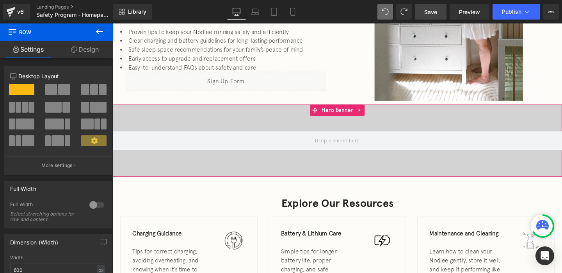
click at [424, 17] on link "Save" at bounding box center [431, 12] width 32 height 16
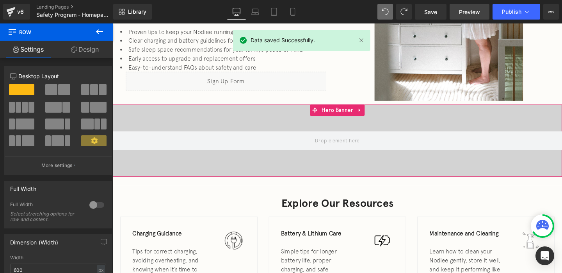
click at [475, 9] on span "Preview" at bounding box center [469, 12] width 21 height 8
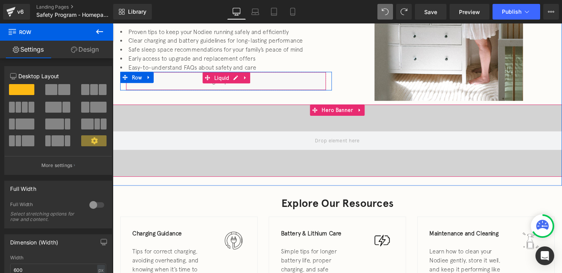
click at [204, 86] on div "Liquid" at bounding box center [232, 84] width 211 height 20
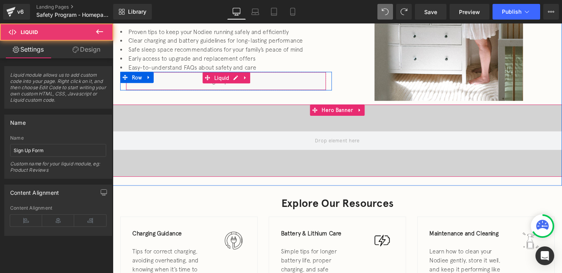
click at [241, 82] on div "Liquid" at bounding box center [232, 84] width 211 height 20
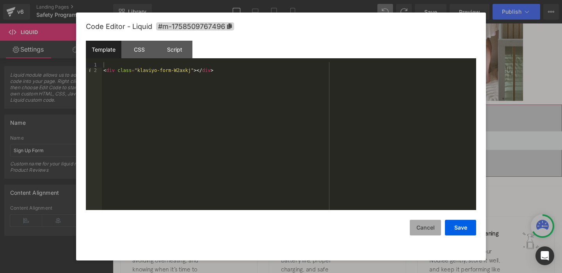
click at [422, 222] on button "Cancel" at bounding box center [425, 228] width 31 height 16
